Goal: Use online tool/utility: Utilize a website feature to perform a specific function

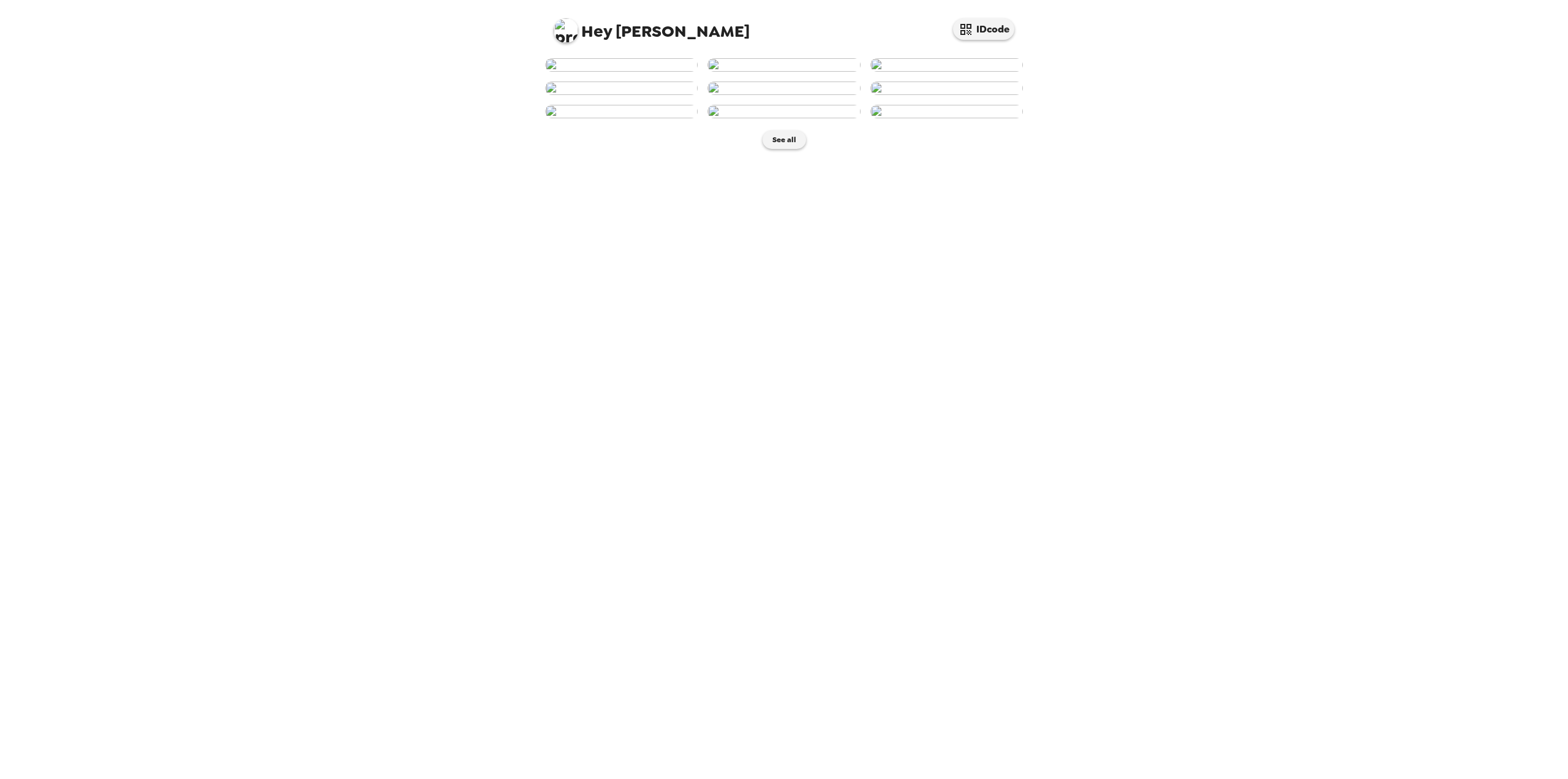
click at [612, 95] on img at bounding box center [621, 88] width 153 height 13
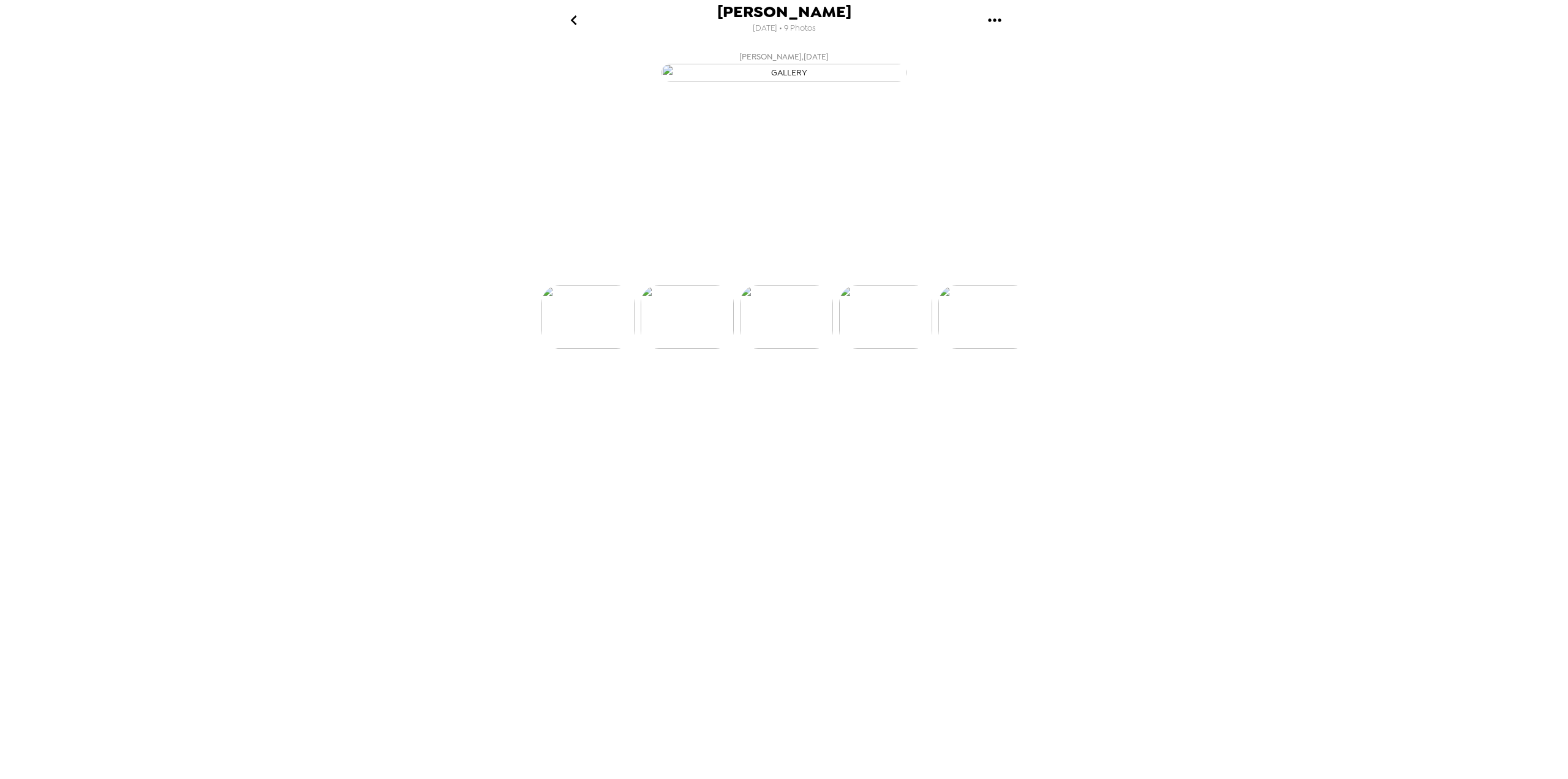
scroll to position [0, 296]
click at [848, 274] on icon at bounding box center [837, 263] width 22 height 22
click at [800, 281] on button "Backdrops" at bounding box center [756, 263] width 107 height 37
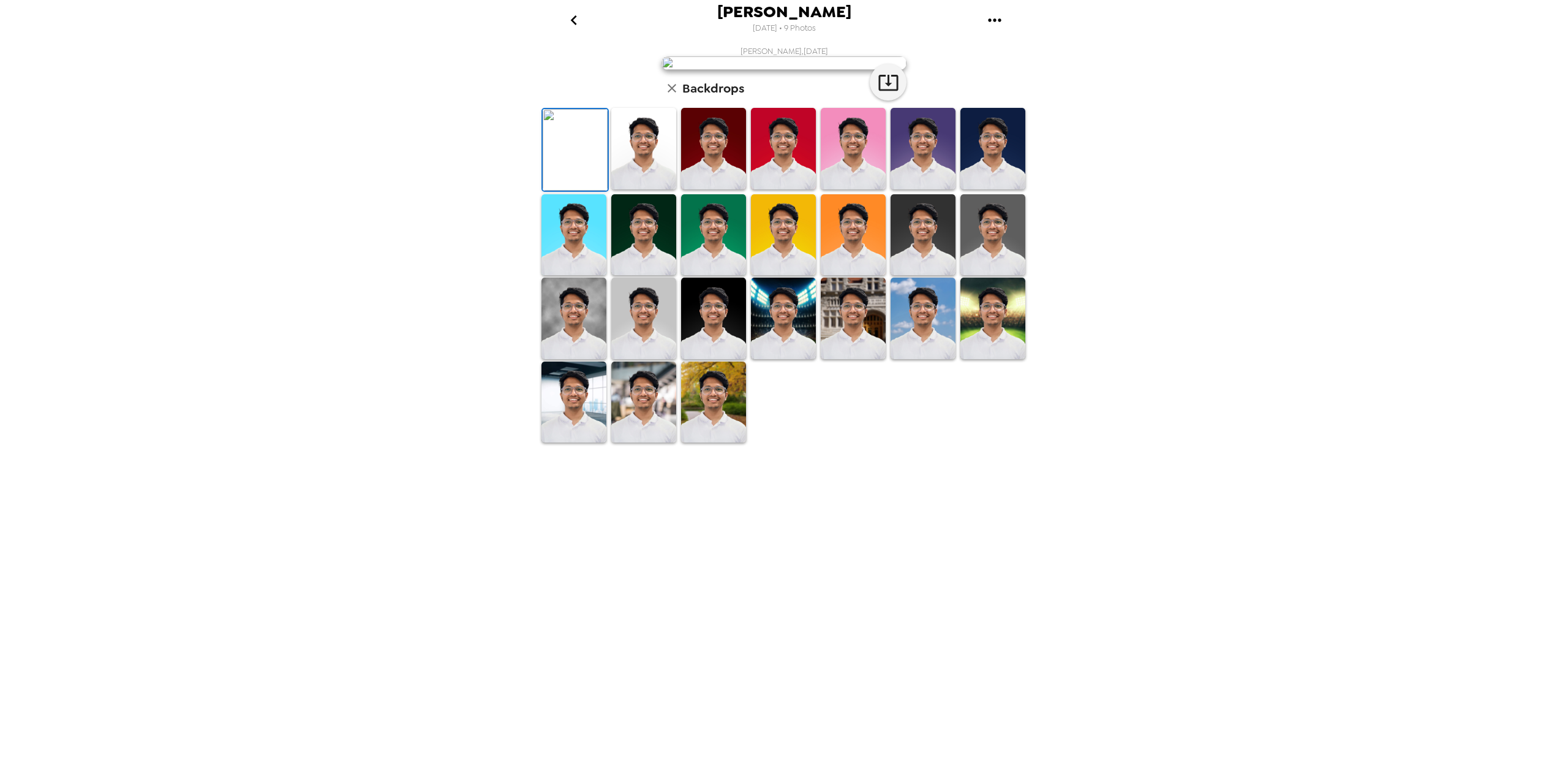
click at [662, 189] on img at bounding box center [644, 148] width 65 height 82
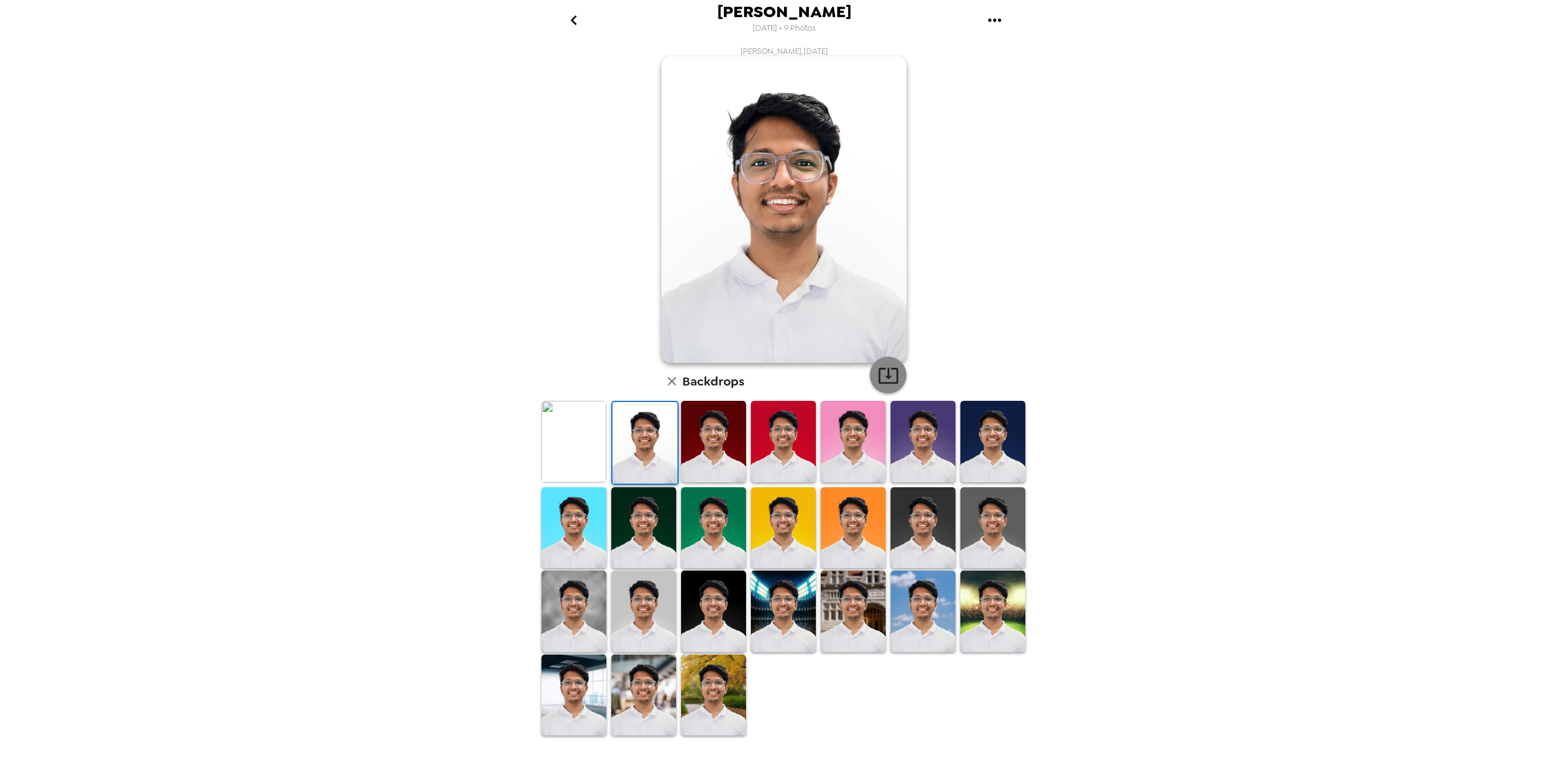
click at [887, 370] on icon "button" at bounding box center [889, 376] width 22 height 22
